Goal: Information Seeking & Learning: Learn about a topic

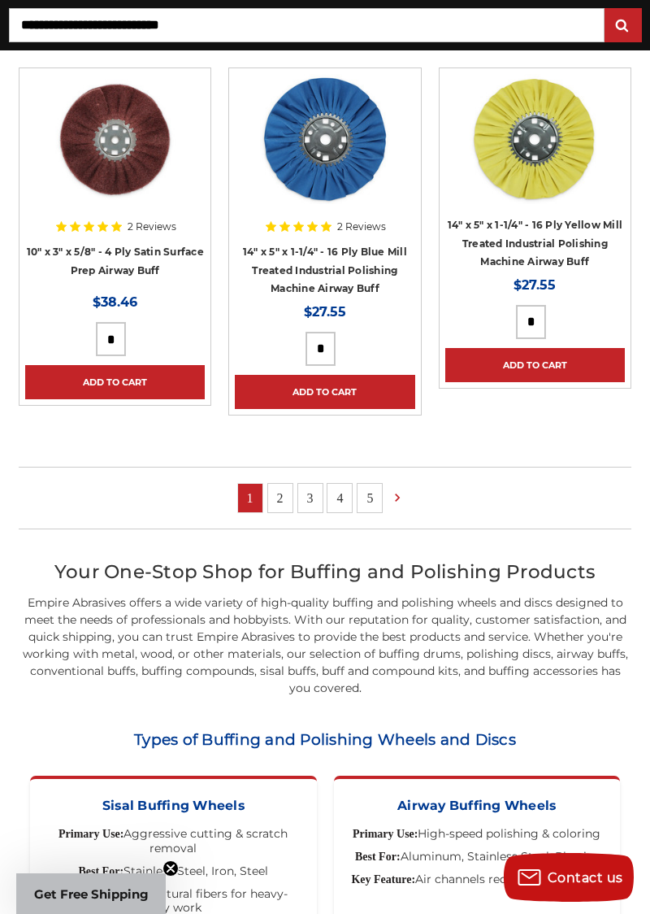
scroll to position [2096, 0]
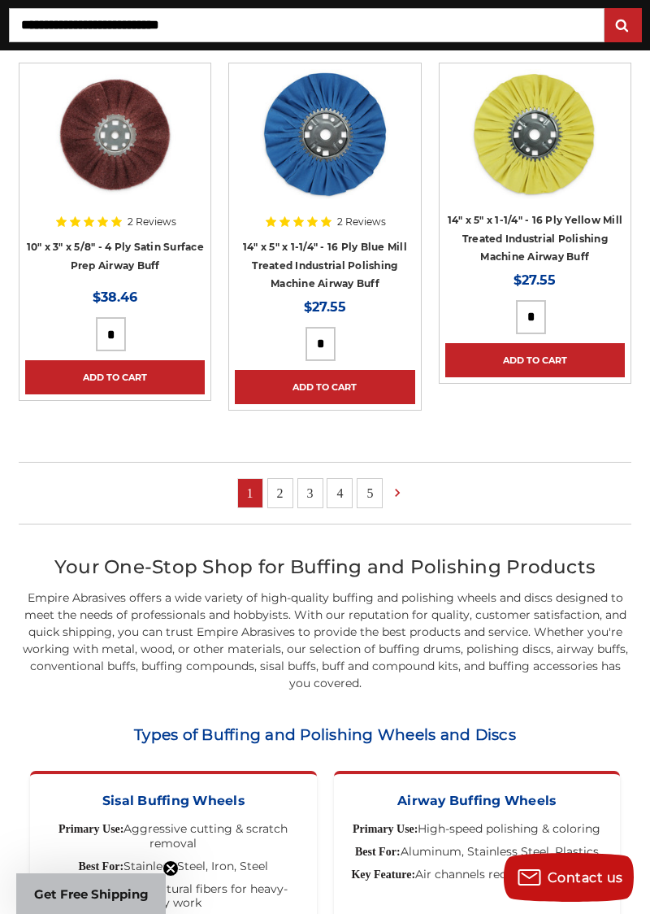
click at [303, 866] on div "Sisal Buffing Wheels Primary Use: Aggressive cutting & scratch removal Best For…" at bounding box center [173, 858] width 287 height 174
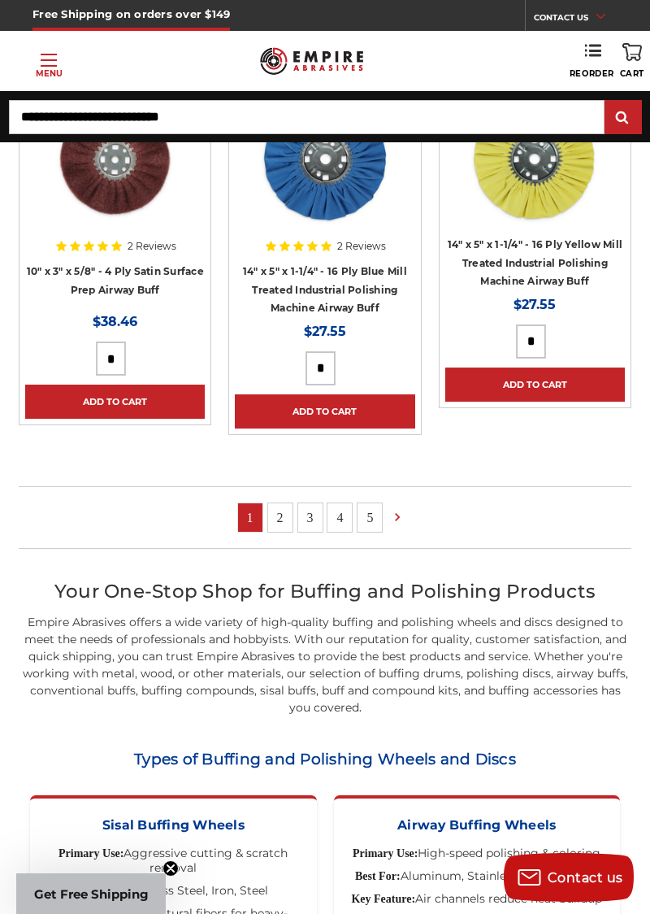
scroll to position [2051, 0]
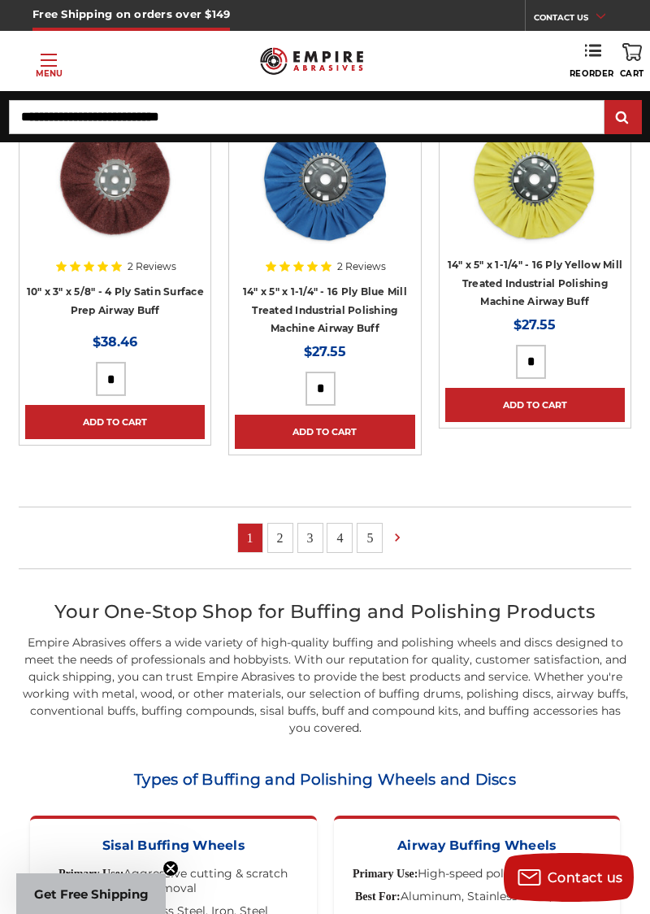
click at [259, 913] on div "Sisal Buffing Wheels Primary Use: Aggressive cutting & scratch removal Best For…" at bounding box center [173, 902] width 287 height 174
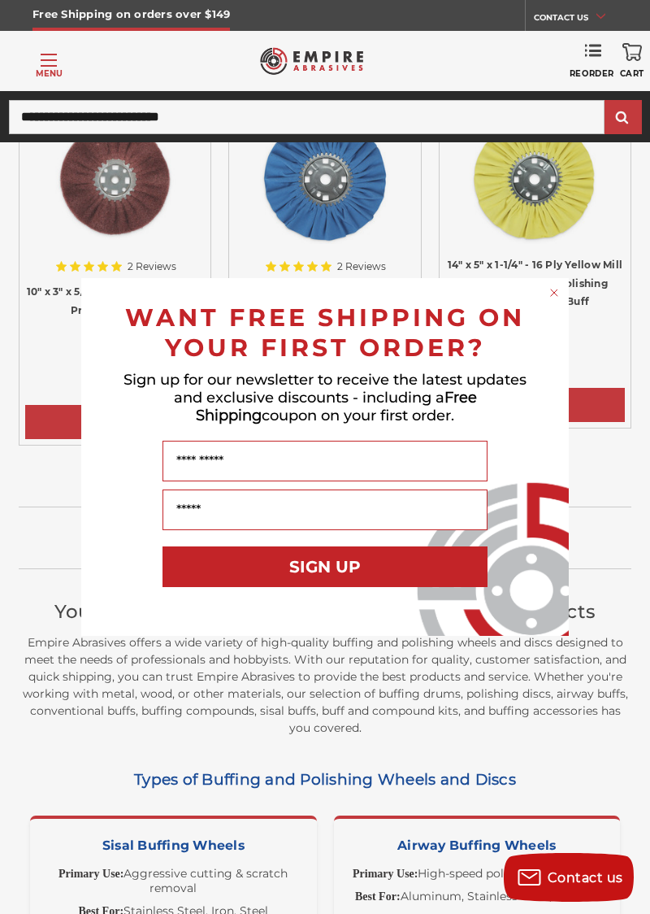
click at [554, 301] on circle "Close dialog" at bounding box center [554, 292] width 15 height 15
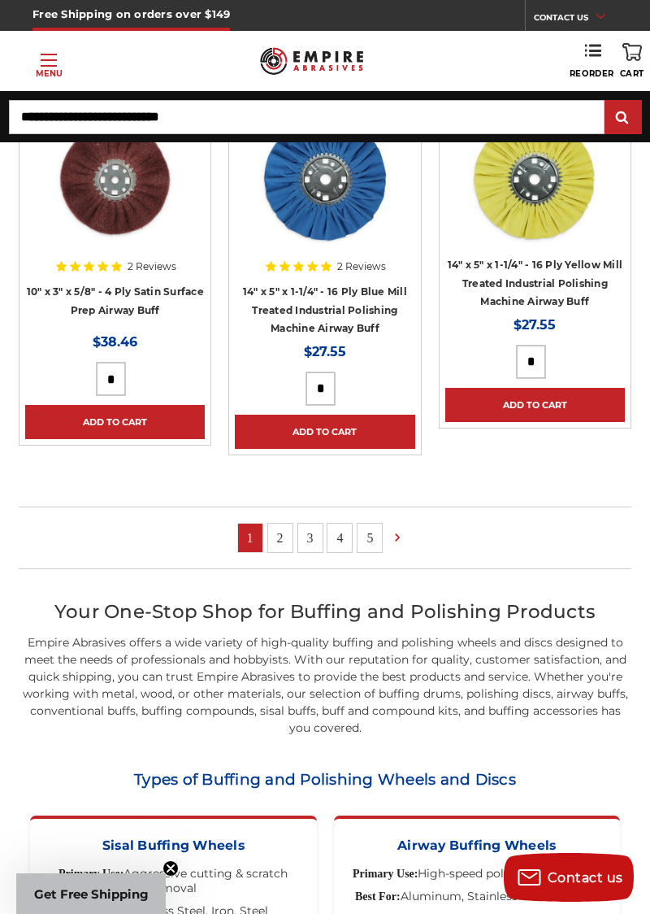
click at [276, 524] on link "2" at bounding box center [280, 538] width 24 height 28
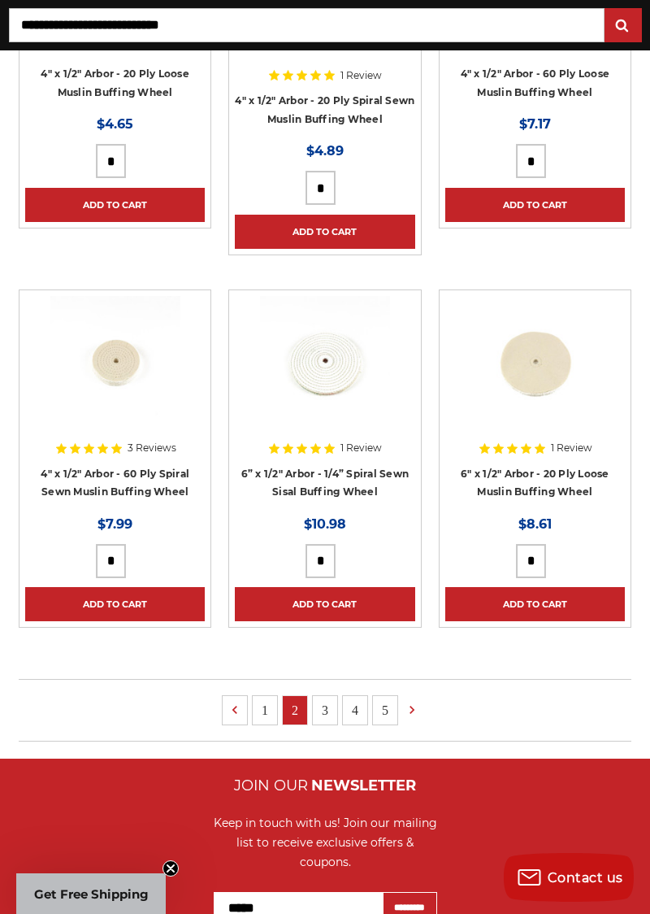
scroll to position [1328, 0]
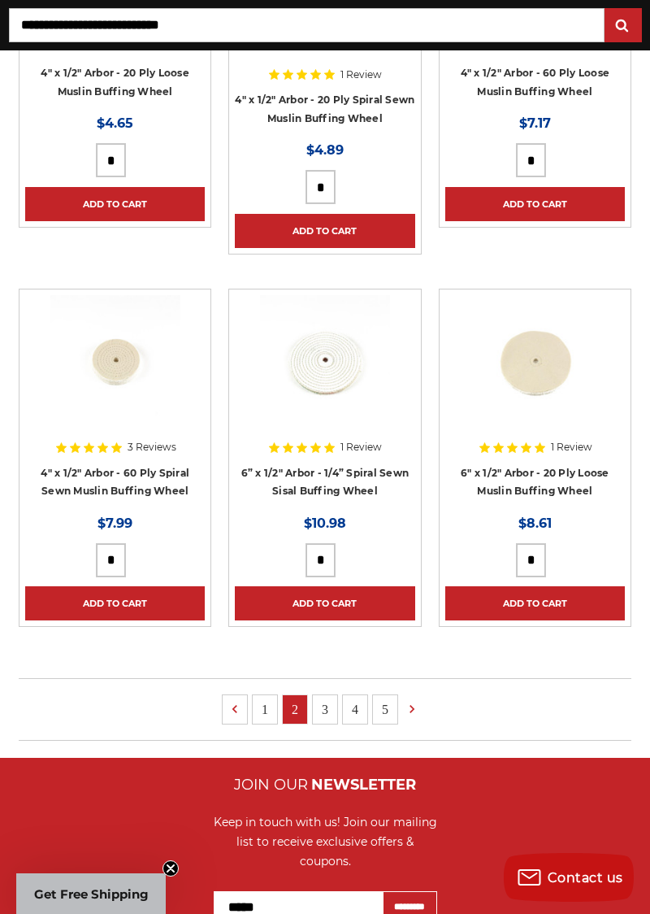
click at [323, 700] on link "3" at bounding box center [325, 709] width 24 height 28
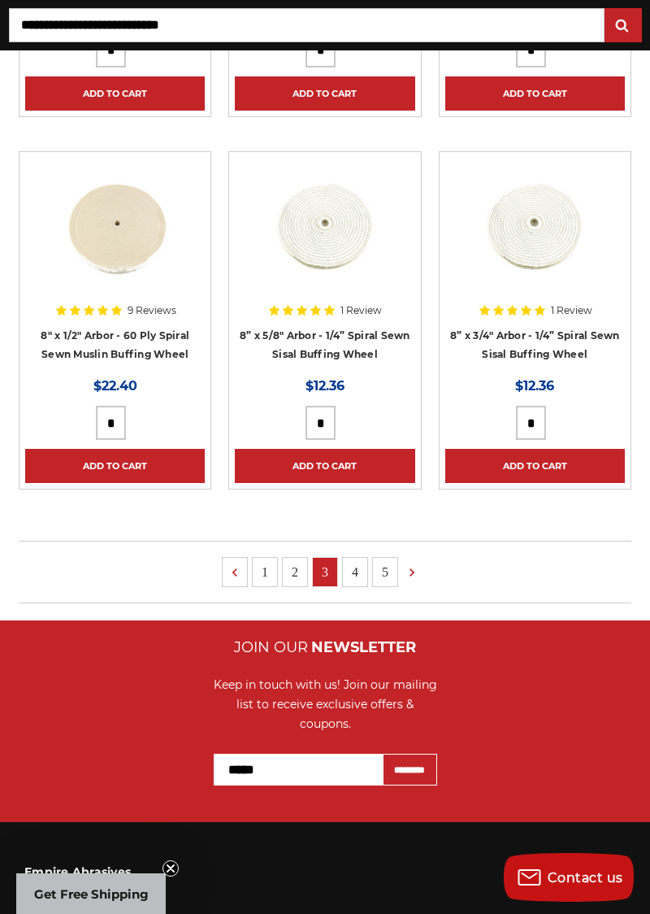
scroll to position [1459, 0]
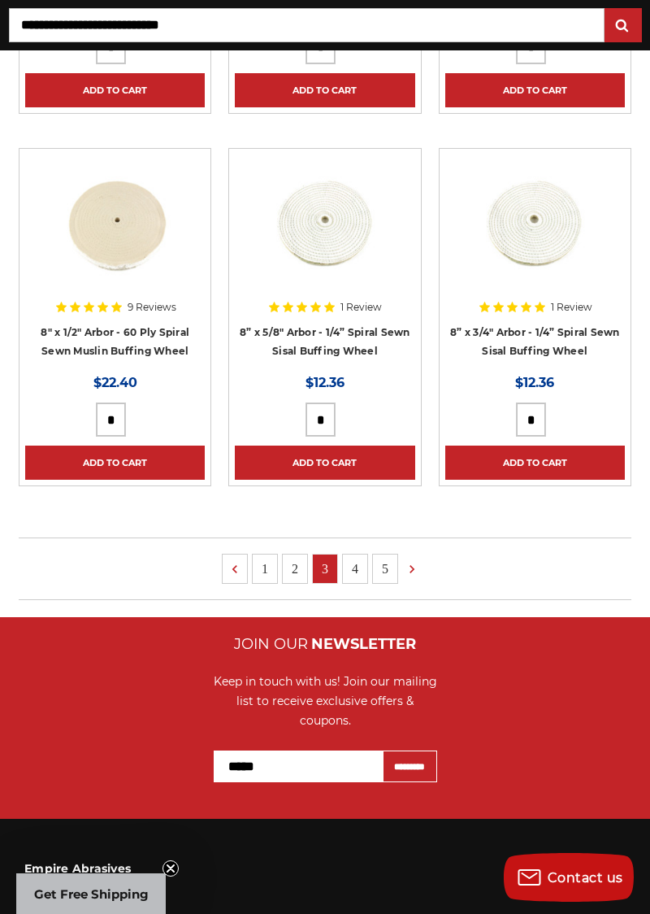
click at [265, 559] on link "1" at bounding box center [265, 568] width 24 height 28
